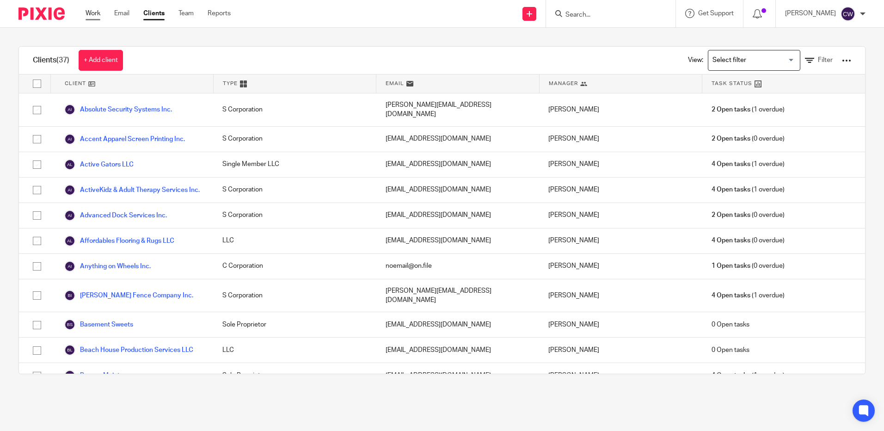
click at [92, 13] on link "Work" at bounding box center [93, 13] width 15 height 9
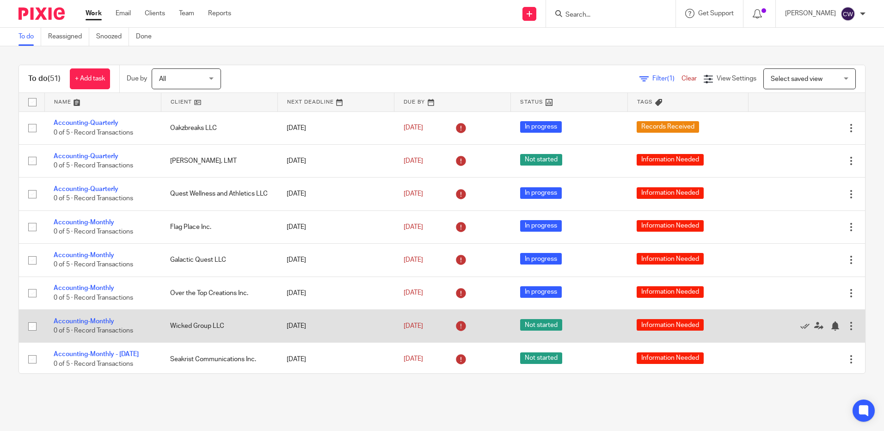
scroll to position [46, 0]
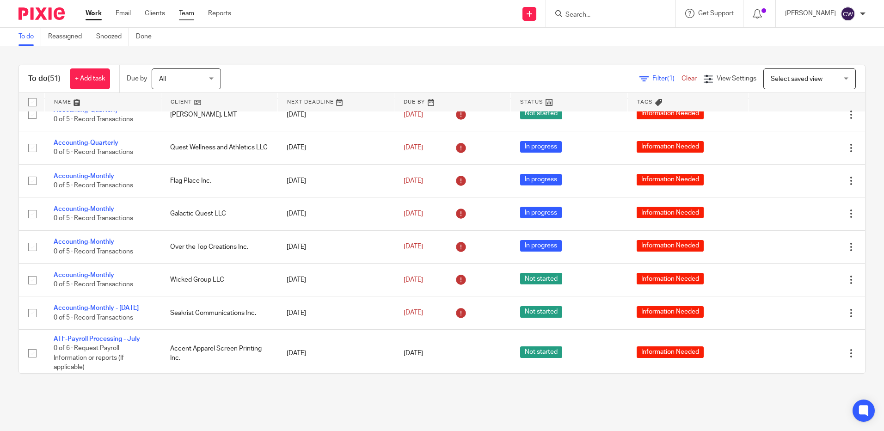
click at [188, 12] on link "Team" at bounding box center [186, 13] width 15 height 9
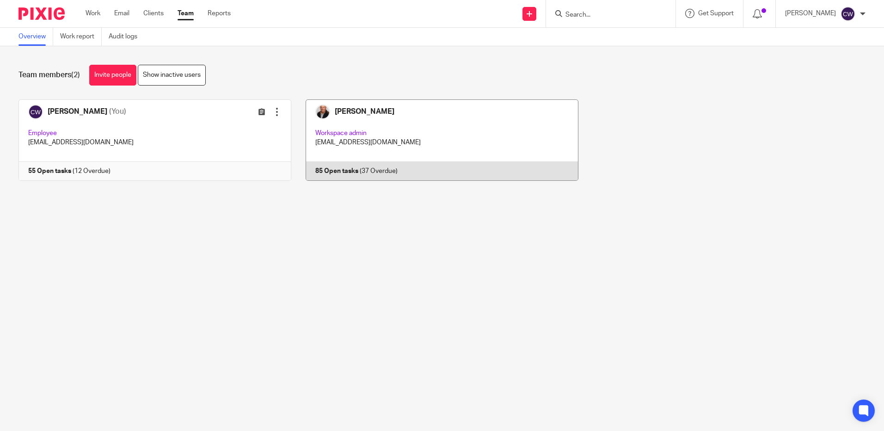
click at [379, 117] on link at bounding box center [434, 139] width 287 height 81
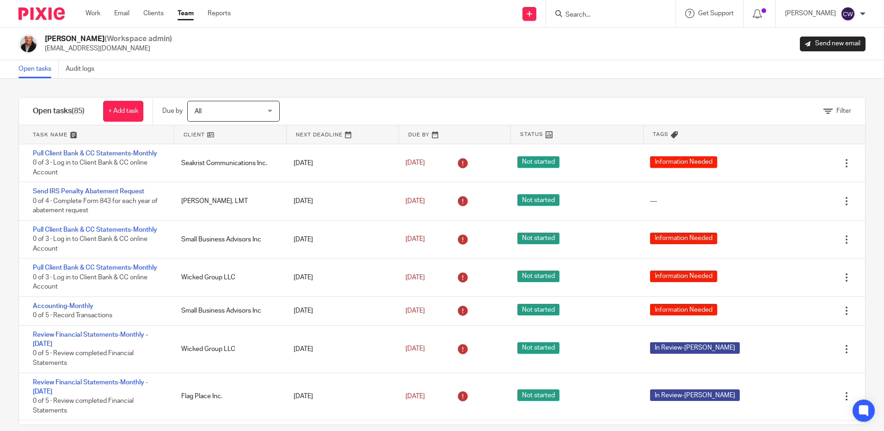
click at [51, 136] on link at bounding box center [96, 134] width 155 height 19
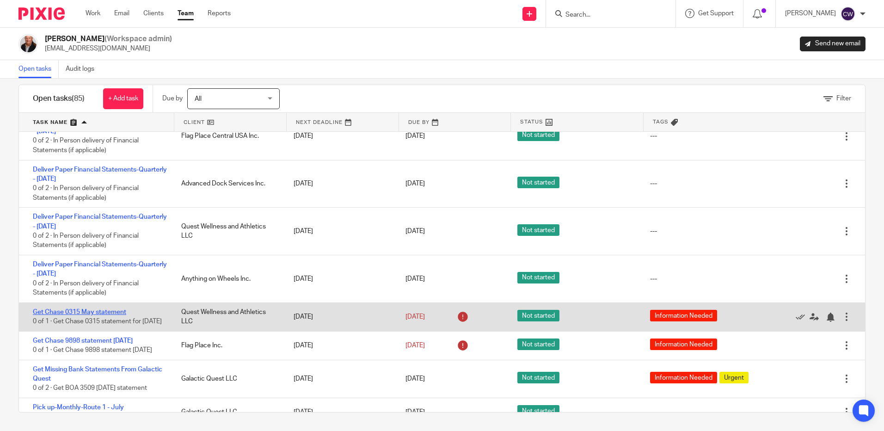
scroll to position [1064, 0]
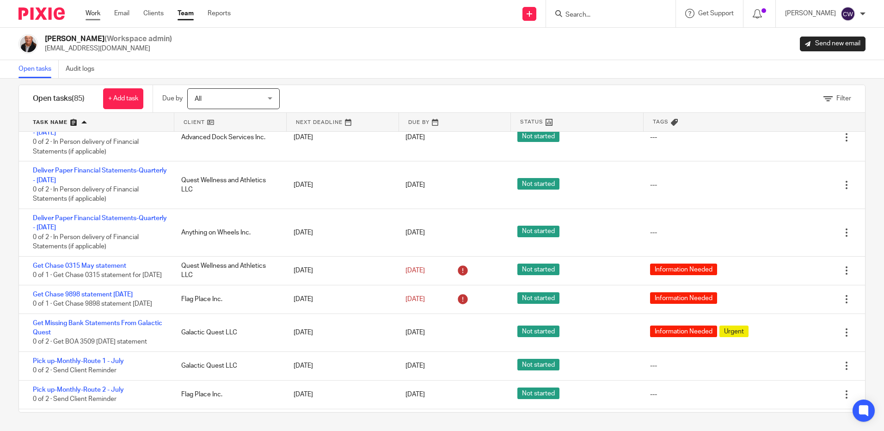
click at [94, 13] on link "Work" at bounding box center [93, 13] width 15 height 9
